Goal: Task Accomplishment & Management: Use online tool/utility

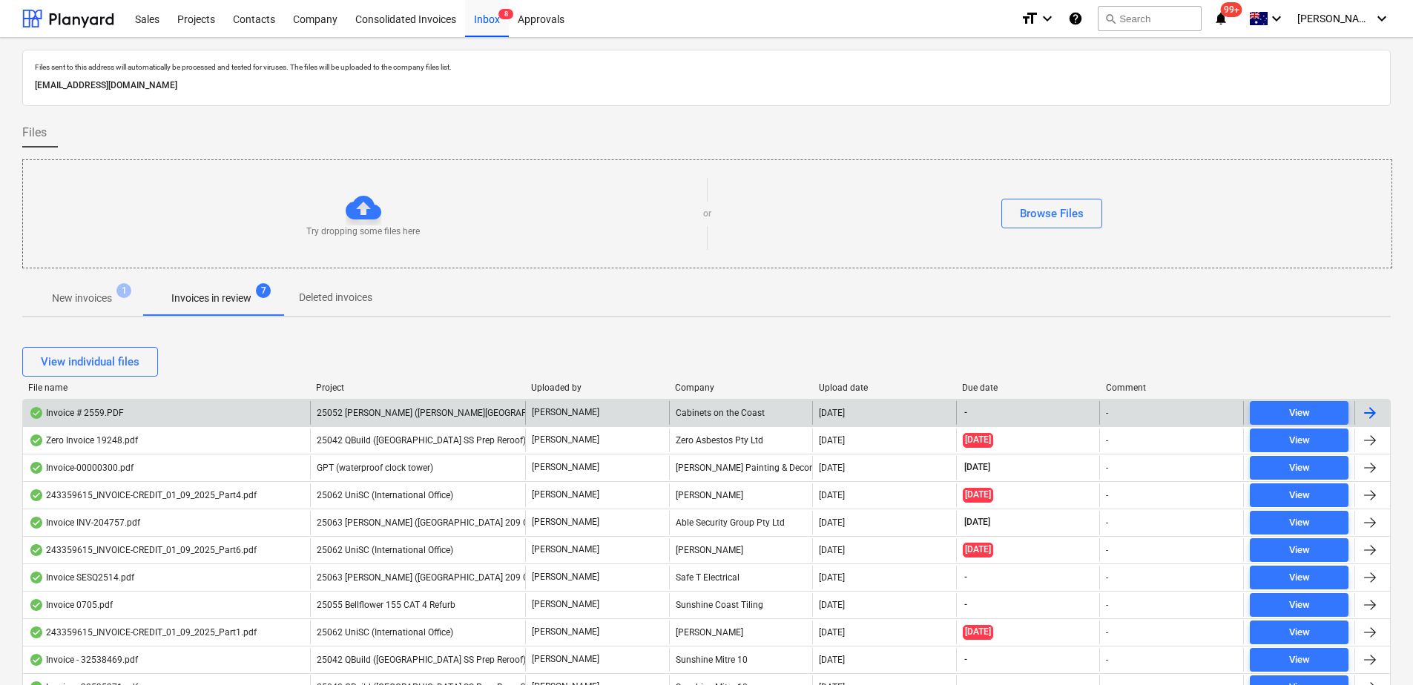
click at [375, 412] on span "25052 [PERSON_NAME] ([PERSON_NAME][GEOGRAPHIC_DATA][PERSON_NAME] Doors)" at bounding box center [492, 413] width 350 height 10
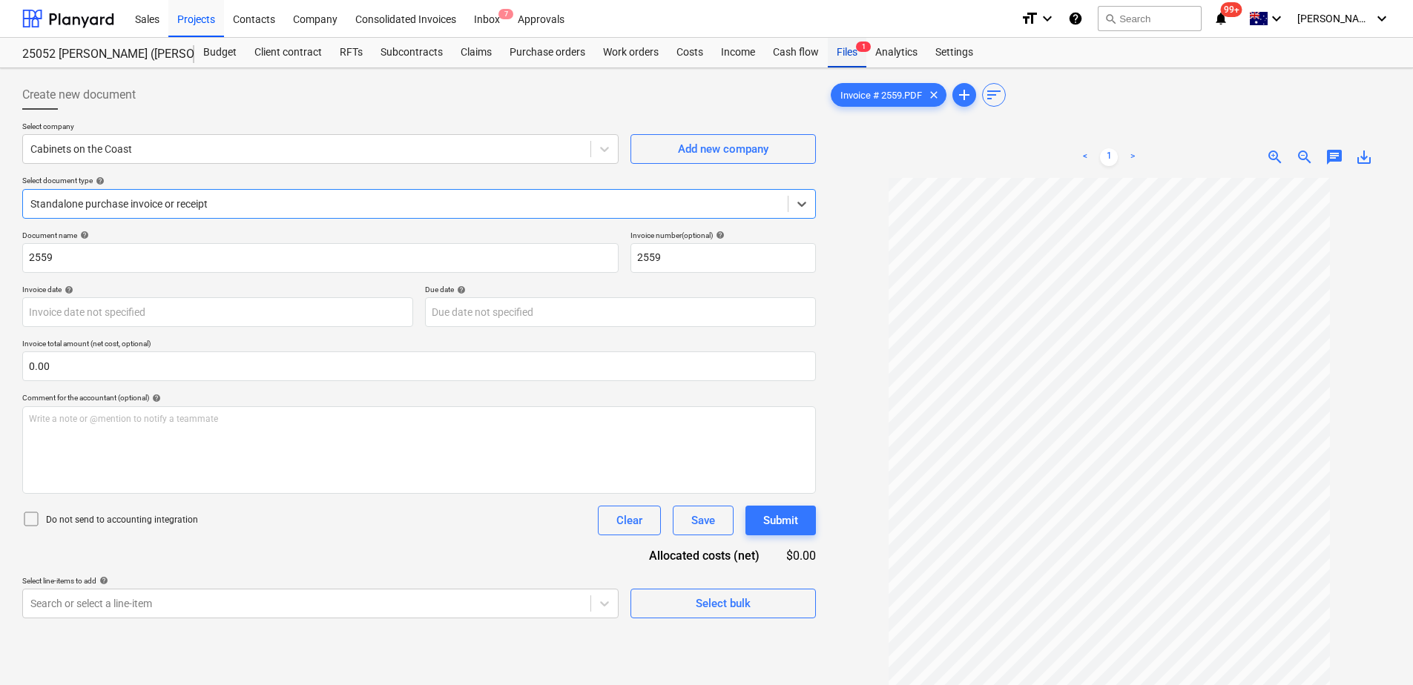
click at [843, 51] on div "Files 1" at bounding box center [847, 53] width 39 height 30
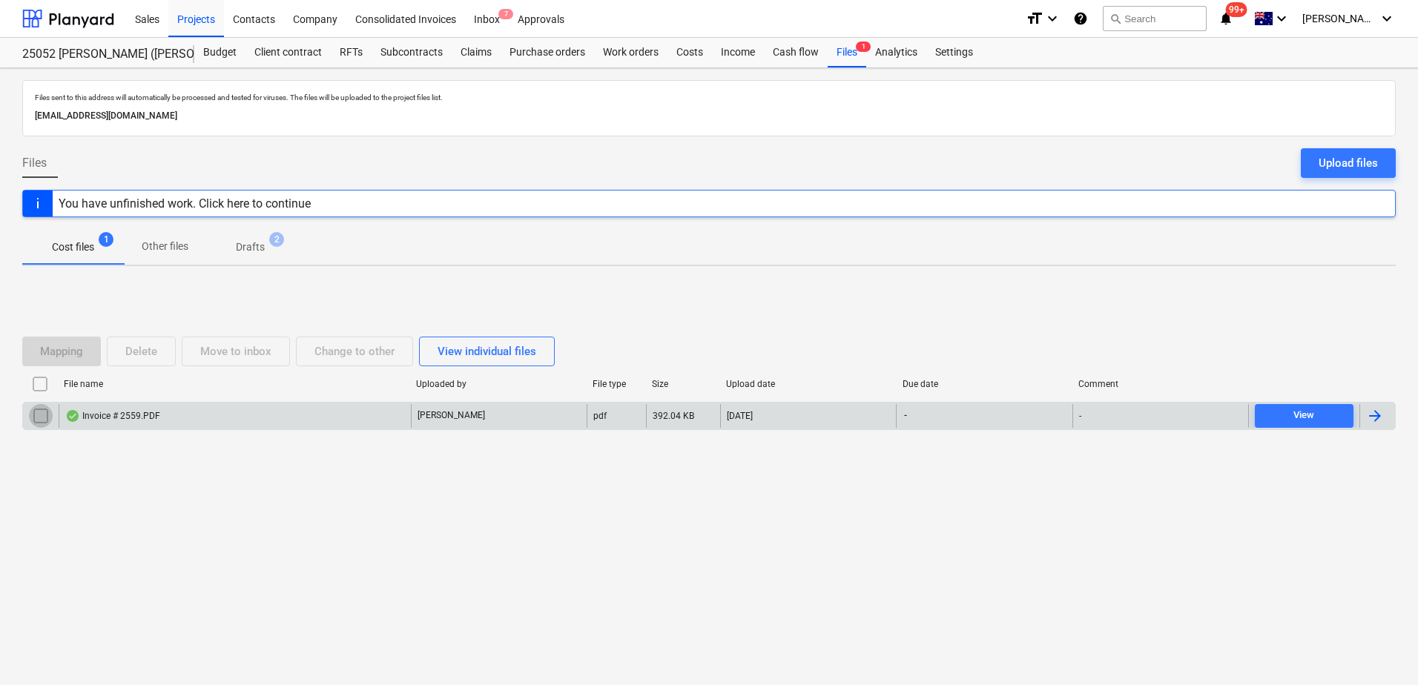
click at [44, 418] on input "checkbox" at bounding box center [41, 416] width 24 height 24
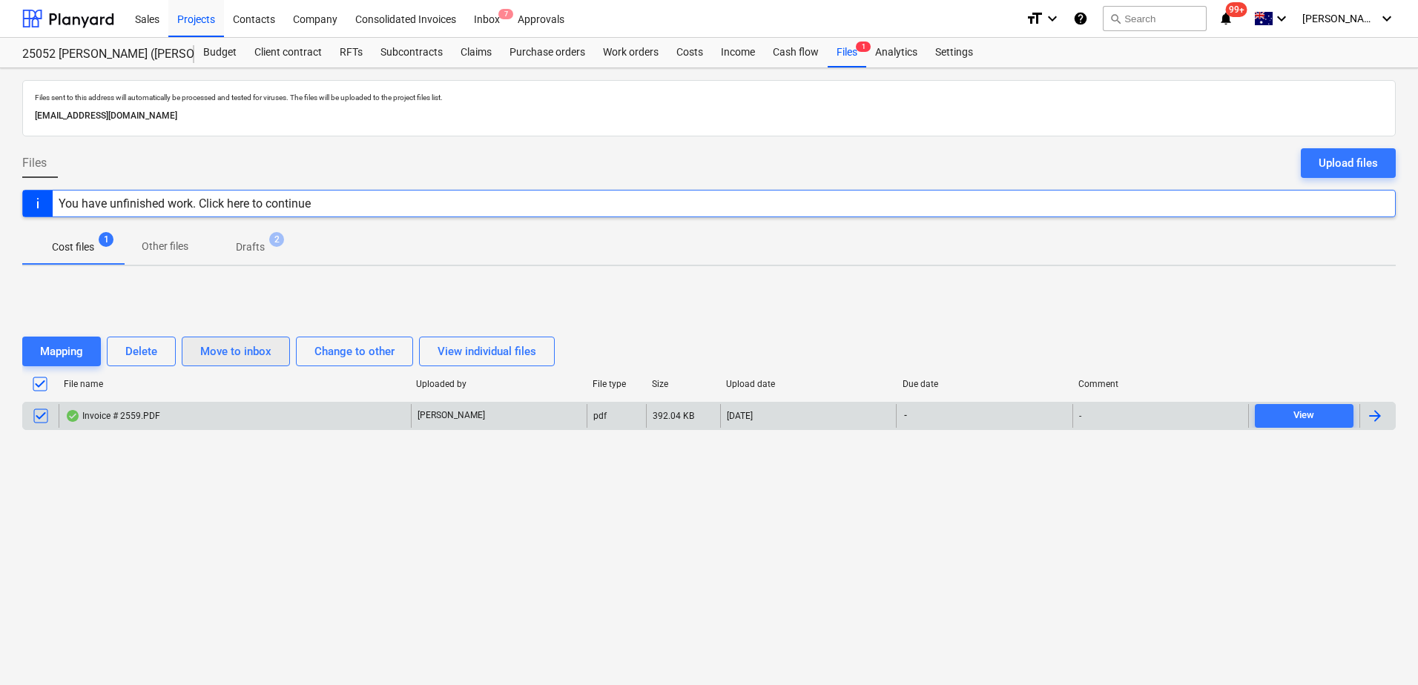
click at [229, 355] on div "Move to inbox" at bounding box center [235, 351] width 71 height 19
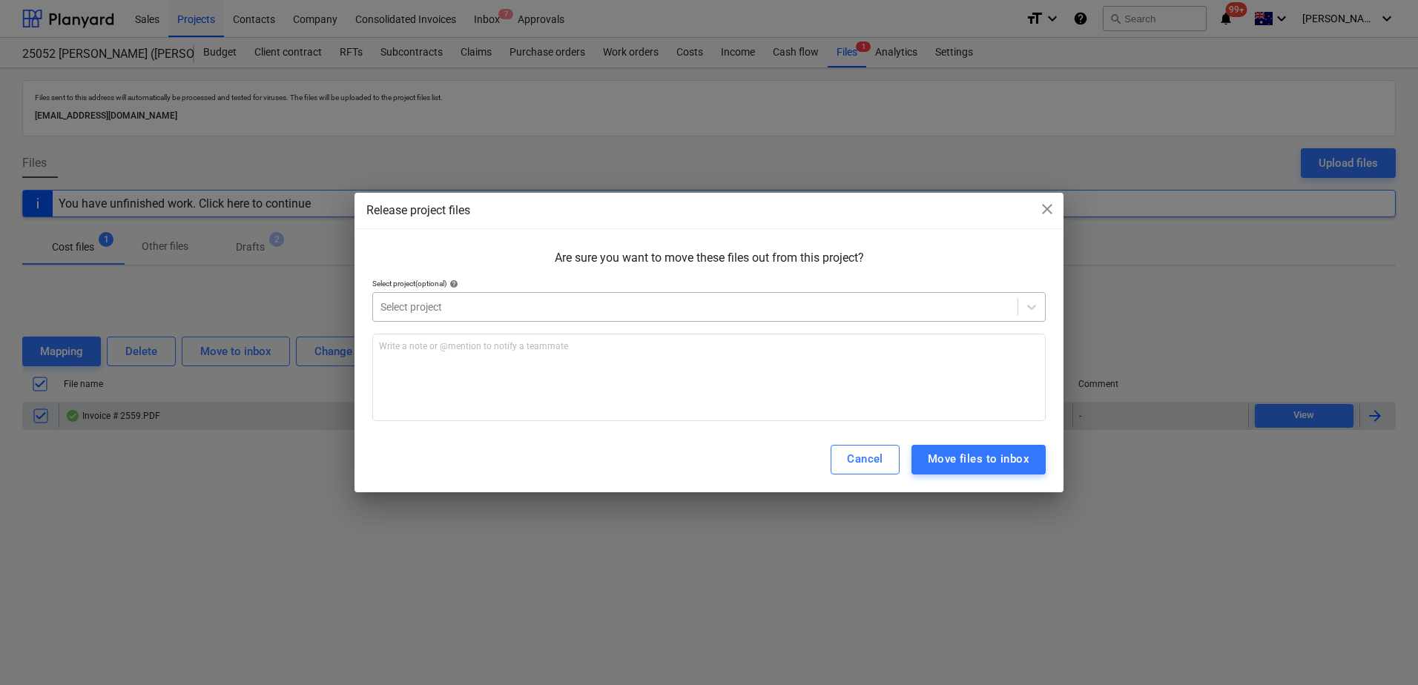
click at [465, 303] on div at bounding box center [695, 307] width 630 height 15
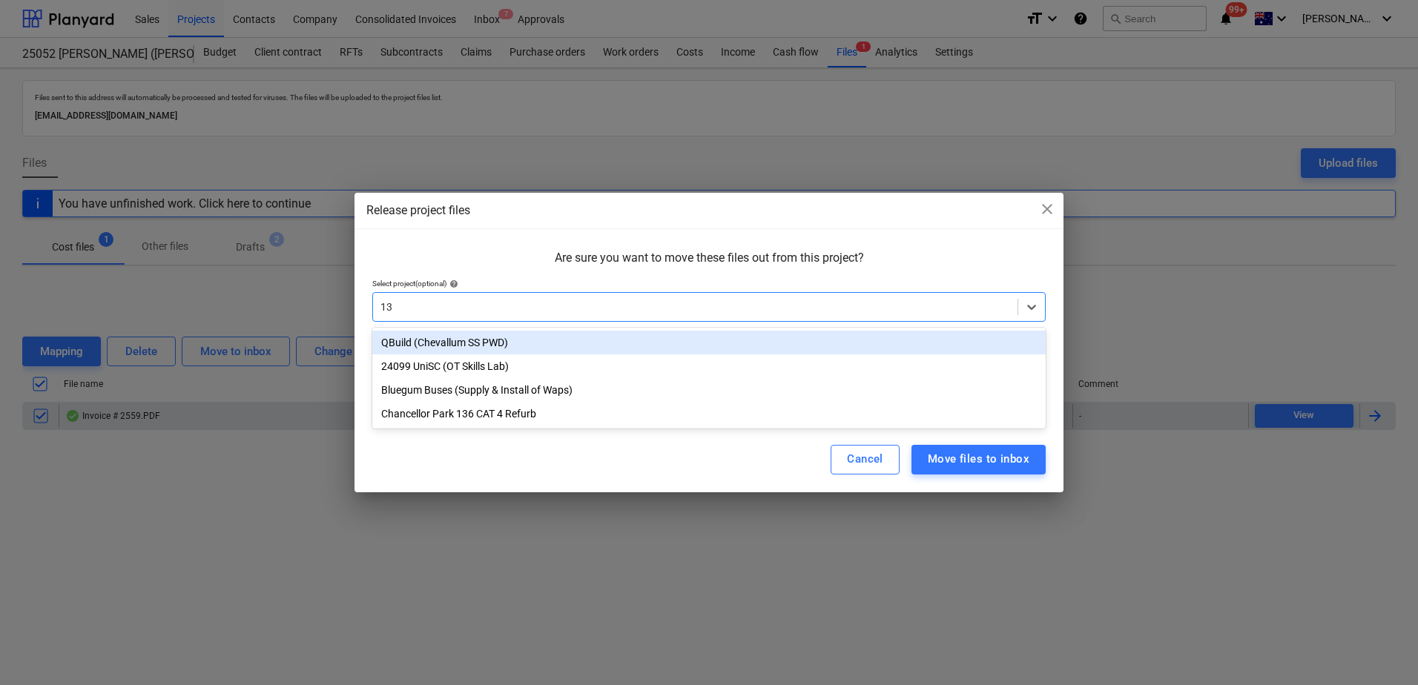
type input "136"
click at [489, 337] on div "Chancellor Park 136 CAT 4 Refurb" at bounding box center [708, 343] width 673 height 24
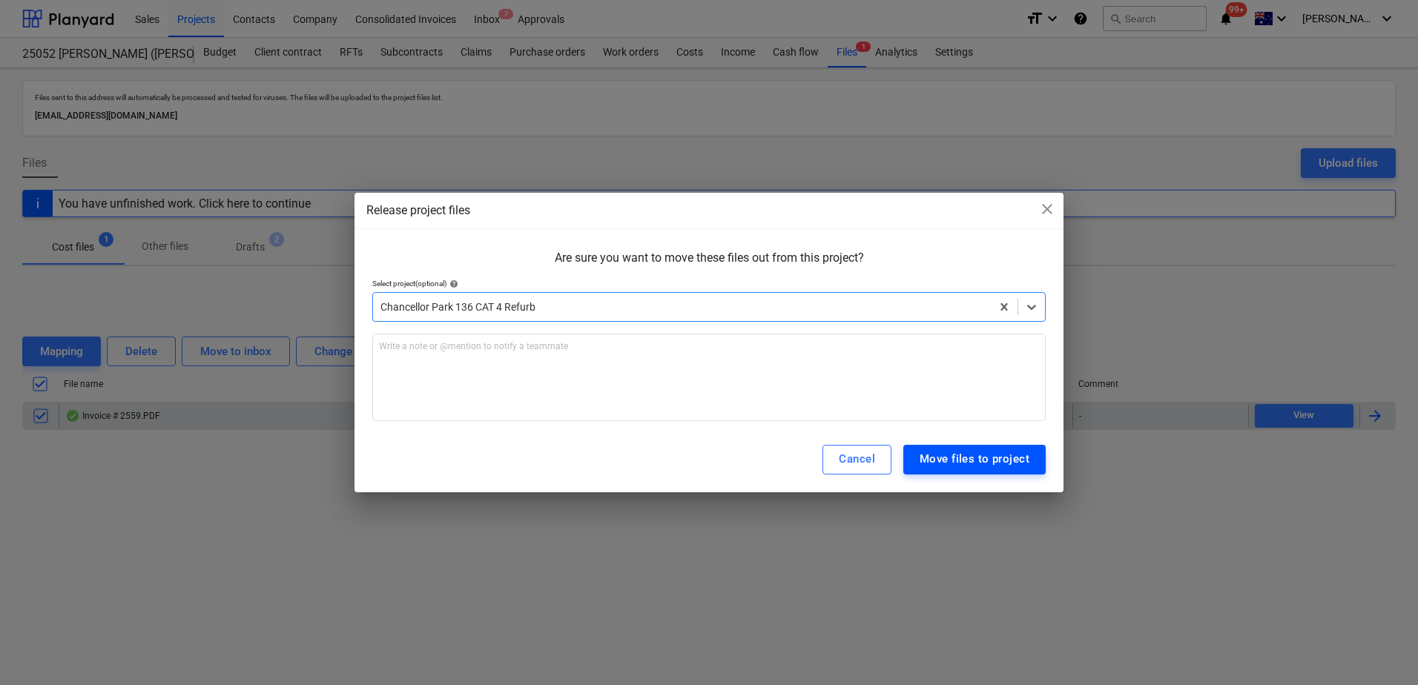
click at [974, 457] on div "Move files to project" at bounding box center [975, 458] width 110 height 19
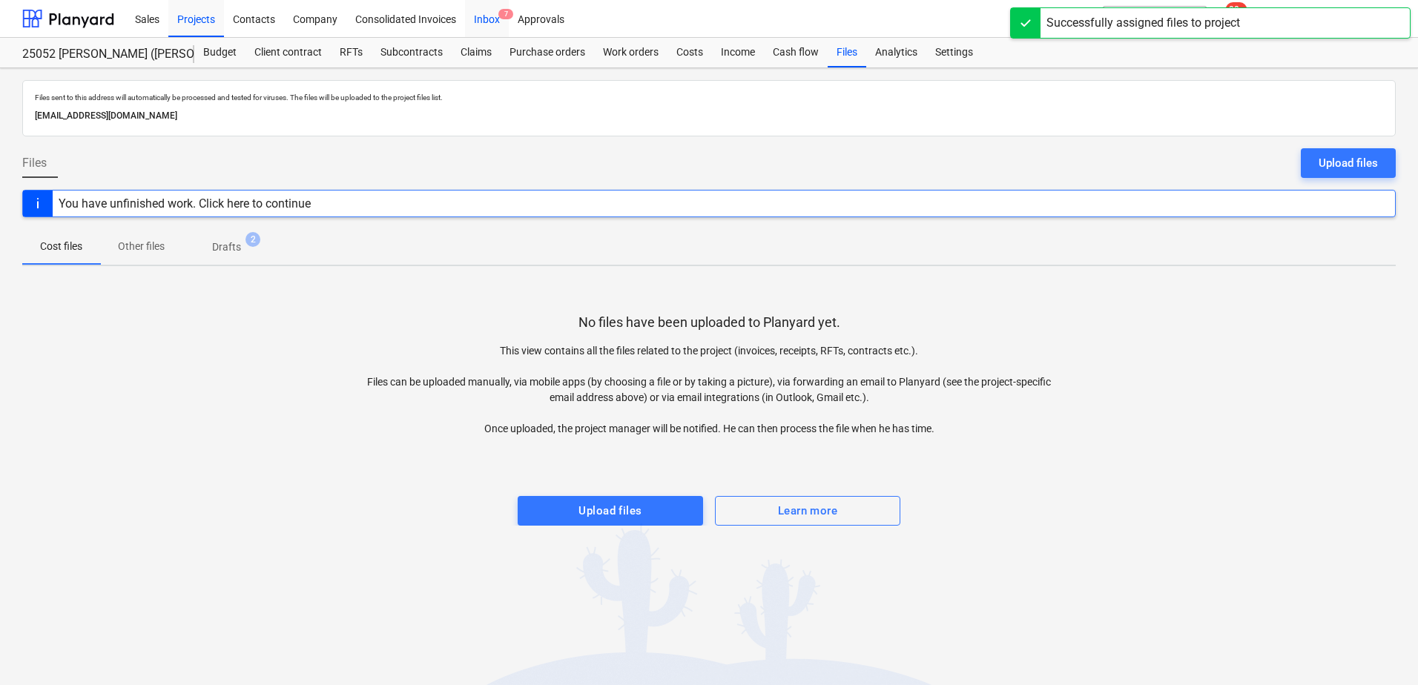
click at [495, 22] on div "Inbox 7" at bounding box center [487, 18] width 44 height 38
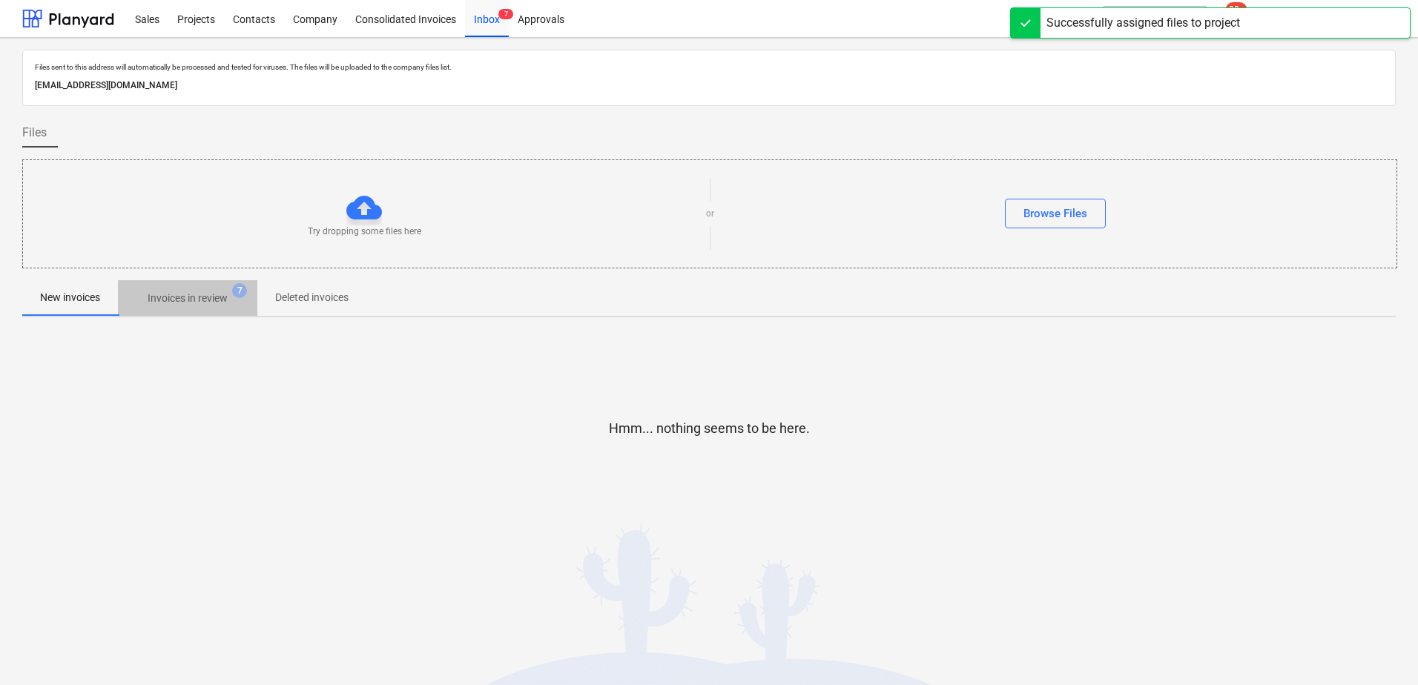
click at [186, 300] on p "Invoices in review" at bounding box center [188, 299] width 80 height 16
